Goal: Task Accomplishment & Management: Use online tool/utility

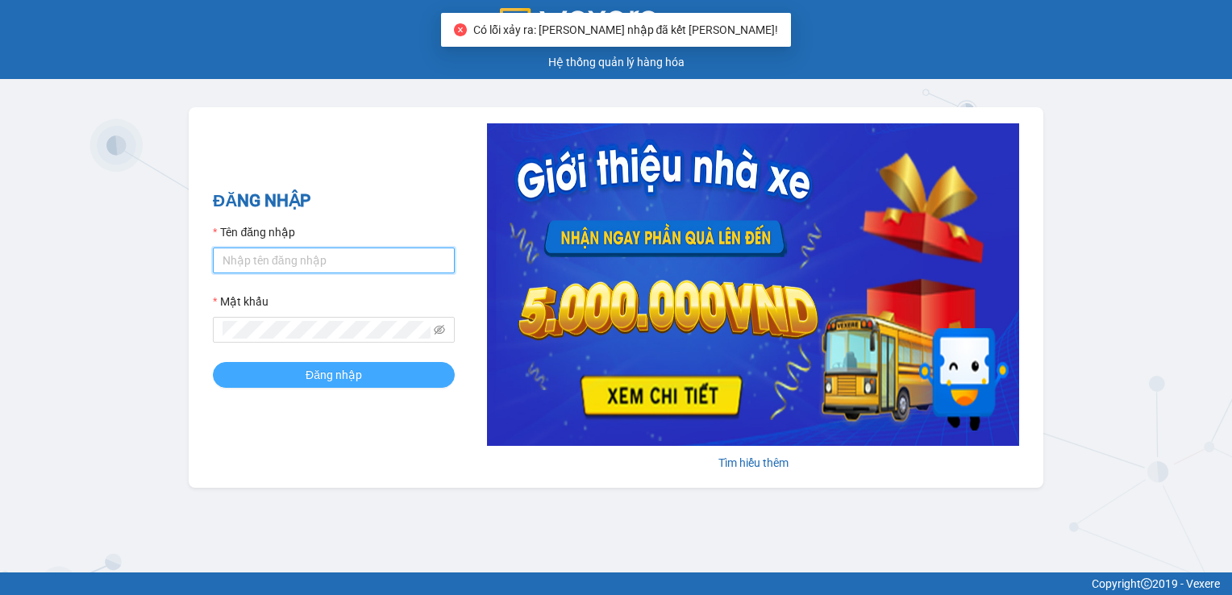
type input "khue123.quythao"
click at [318, 363] on button "Đăng nhập" at bounding box center [334, 375] width 242 height 26
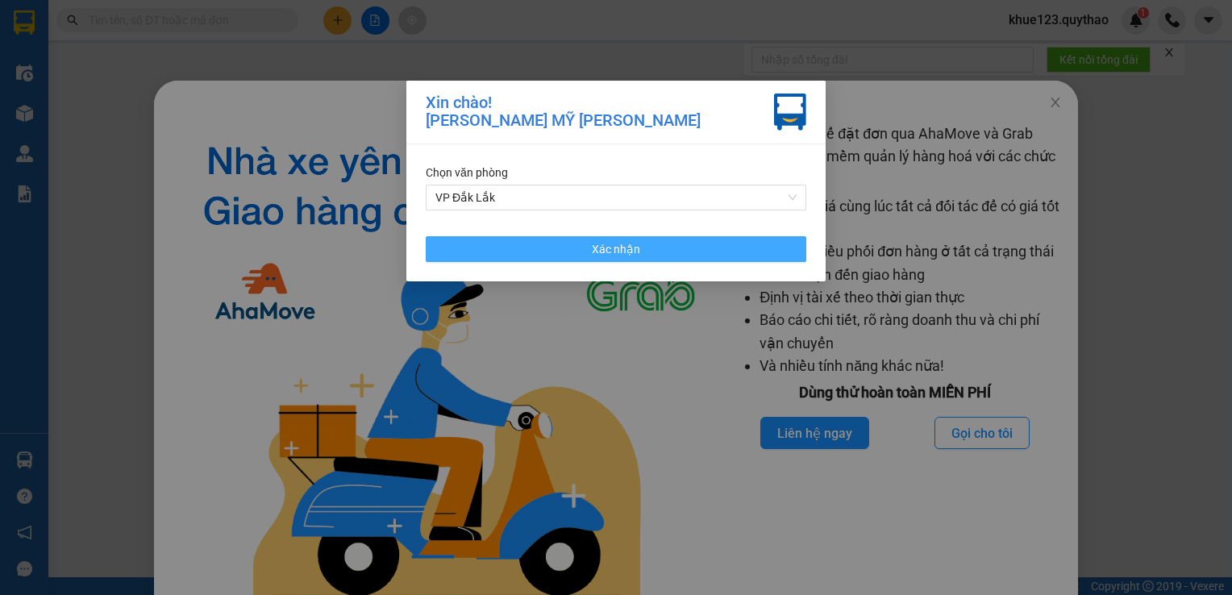
click at [702, 256] on button "Xác nhận" at bounding box center [616, 249] width 380 height 26
